Goal: Task Accomplishment & Management: Manage account settings

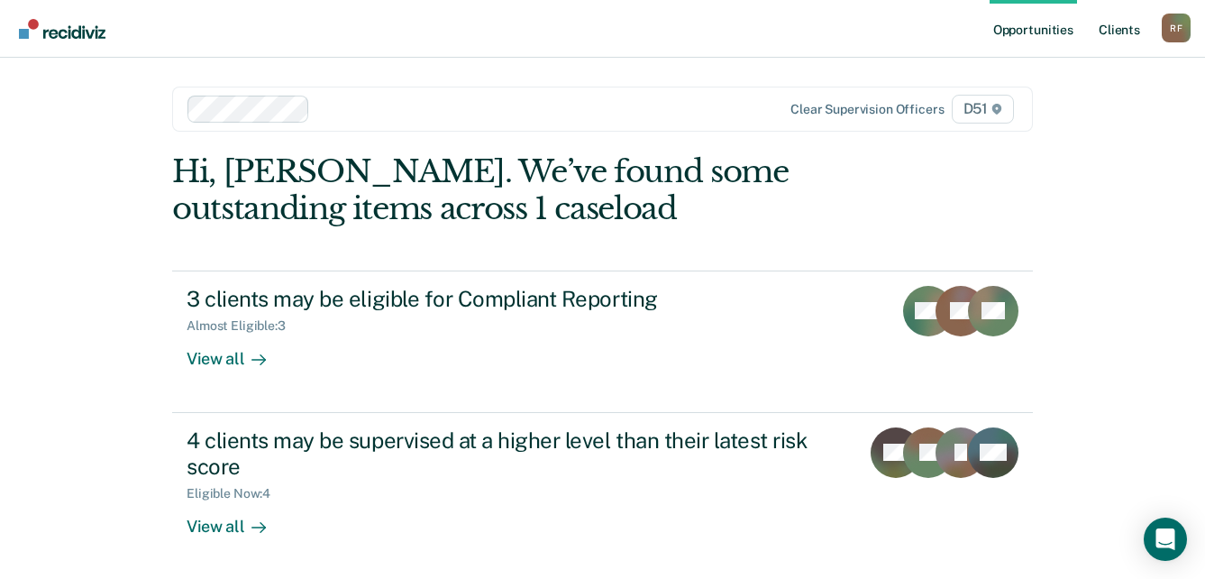
click at [1117, 33] on link "Client s" at bounding box center [1119, 29] width 49 height 58
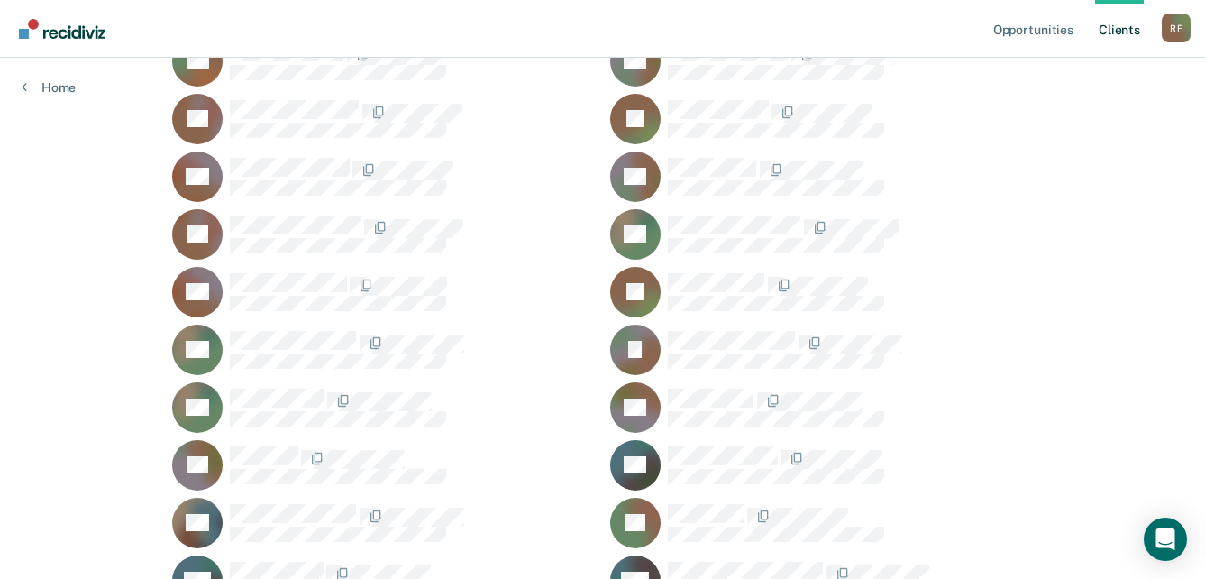
scroll to position [2181, 0]
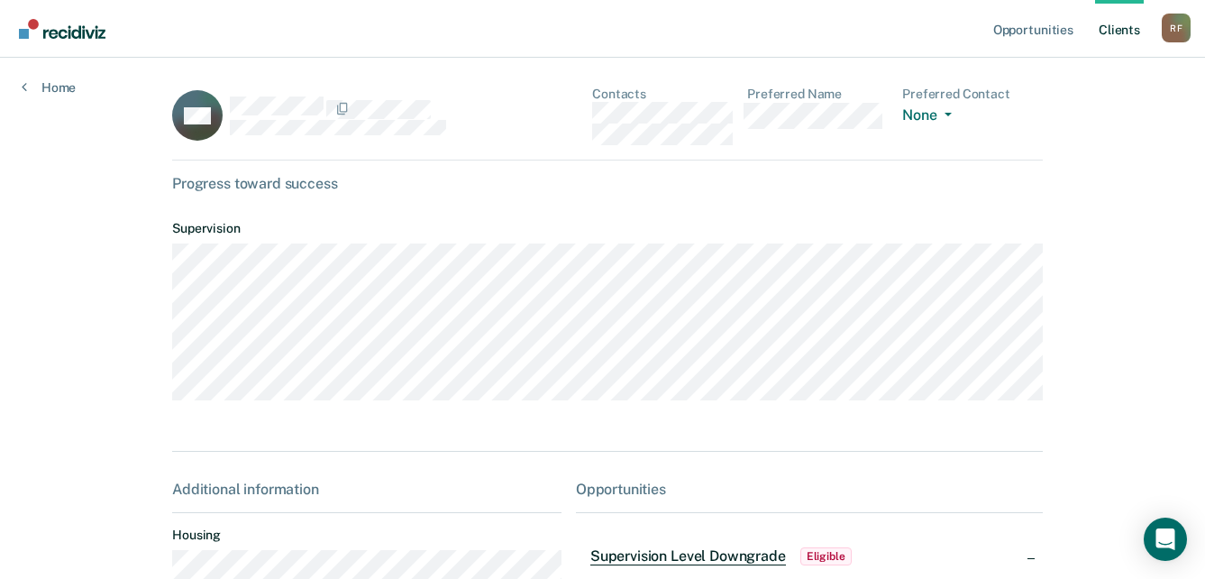
click at [582, 114] on div "SW Contacts Preferred Name Preferred Contact None Call Text Email None" at bounding box center [607, 124] width 871 height 74
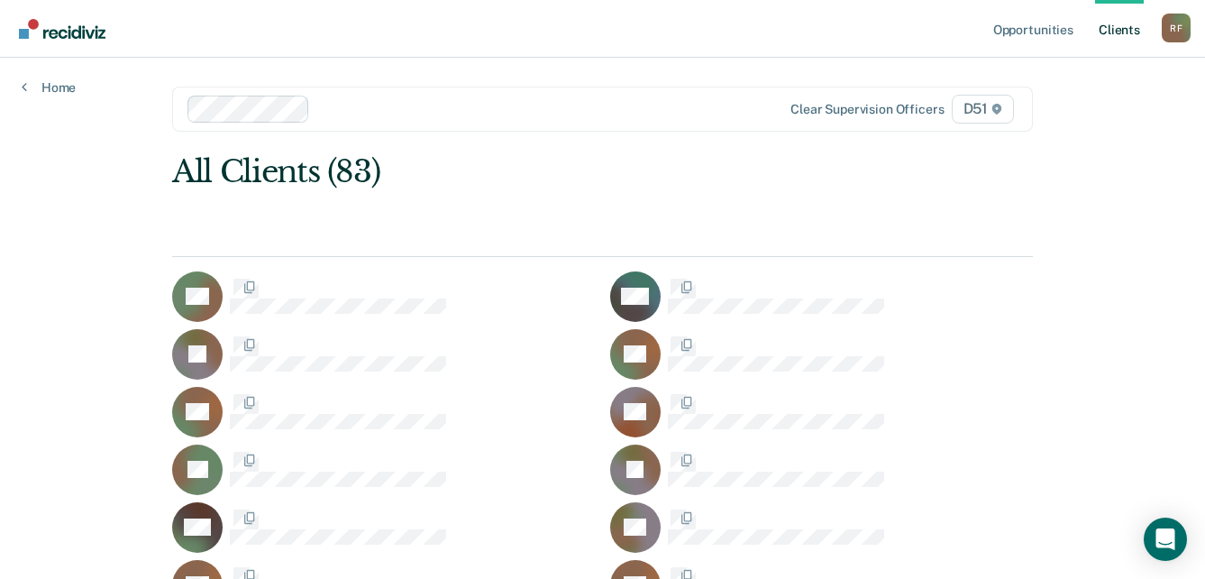
scroll to position [2181, 0]
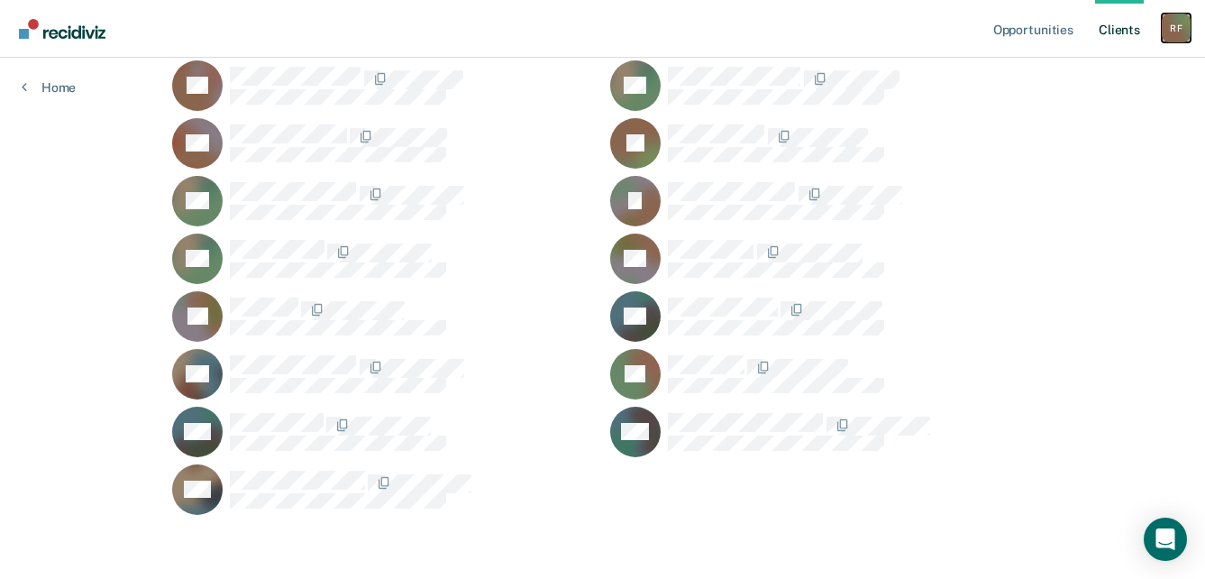
click at [1175, 33] on div "R F" at bounding box center [1176, 28] width 29 height 29
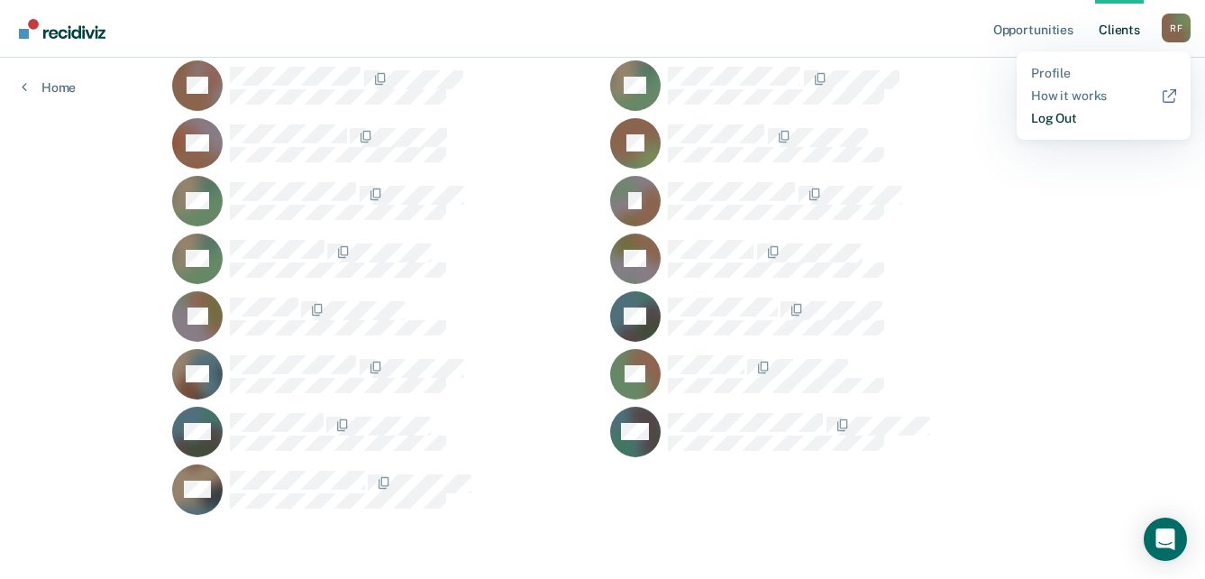
click at [1057, 123] on link "Log Out" at bounding box center [1103, 118] width 145 height 15
